Goal: Transaction & Acquisition: Purchase product/service

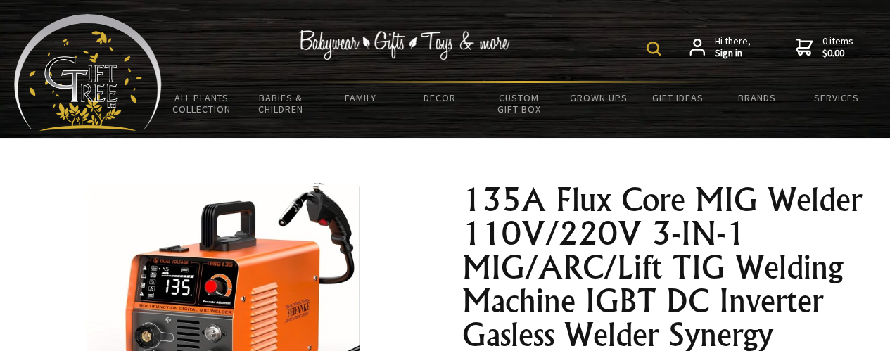
click at [598, 46] on div "Hi there, Sign in 0 items $0.00" at bounding box center [519, 47] width 714 height 67
click at [645, 47] on div "Hi there, Sign in 0 items $0.00" at bounding box center [519, 47] width 714 height 67
click at [654, 46] on img at bounding box center [654, 49] width 14 height 14
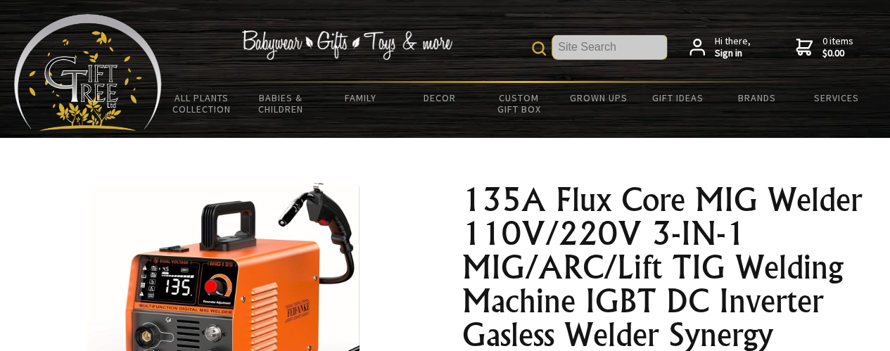
click at [617, 50] on input "text" at bounding box center [609, 47] width 115 height 24
type input "flux mig"
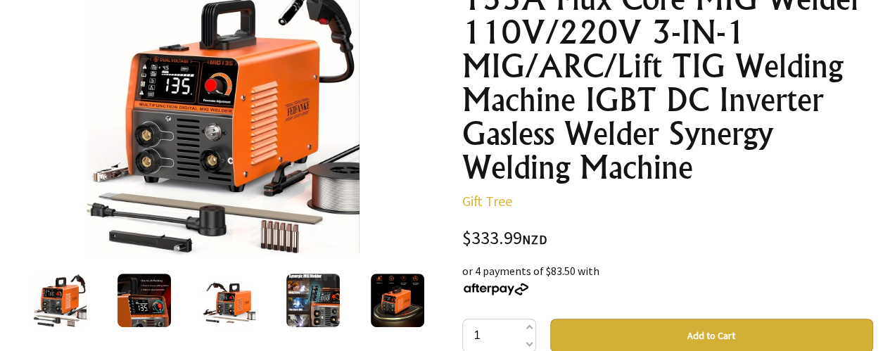
scroll to position [493, 0]
